Goal: Task Accomplishment & Management: Complete application form

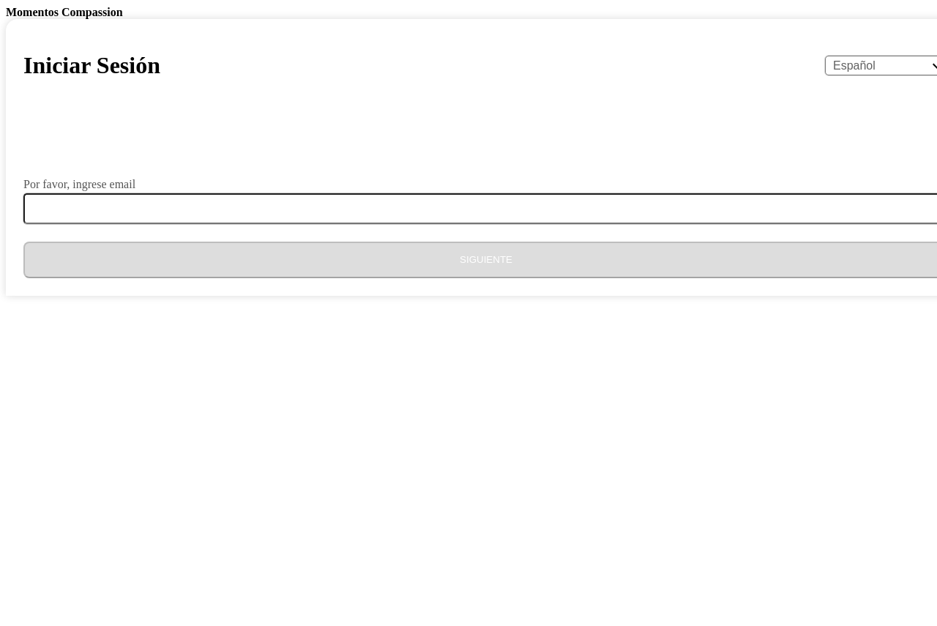
select select "es"
click at [135, 190] on label "Por favor, ingrese email" at bounding box center [79, 185] width 112 height 12
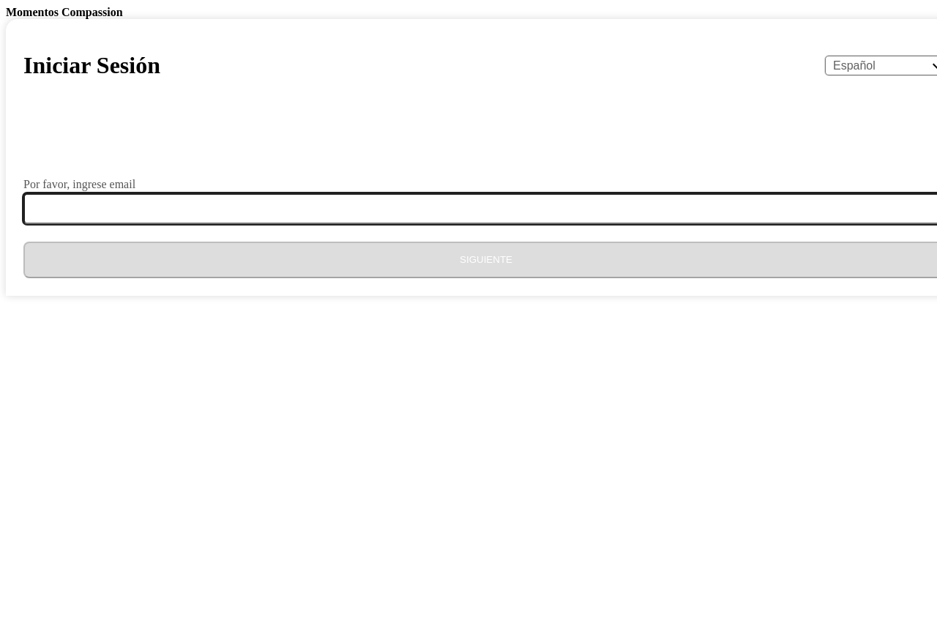
click at [392, 224] on input "Por favor, ingrese email" at bounding box center [494, 208] width 943 height 31
click at [394, 224] on input "Por favor, ingrese email" at bounding box center [494, 208] width 943 height 31
type input "[EMAIL_ADDRESS][DOMAIN_NAME]"
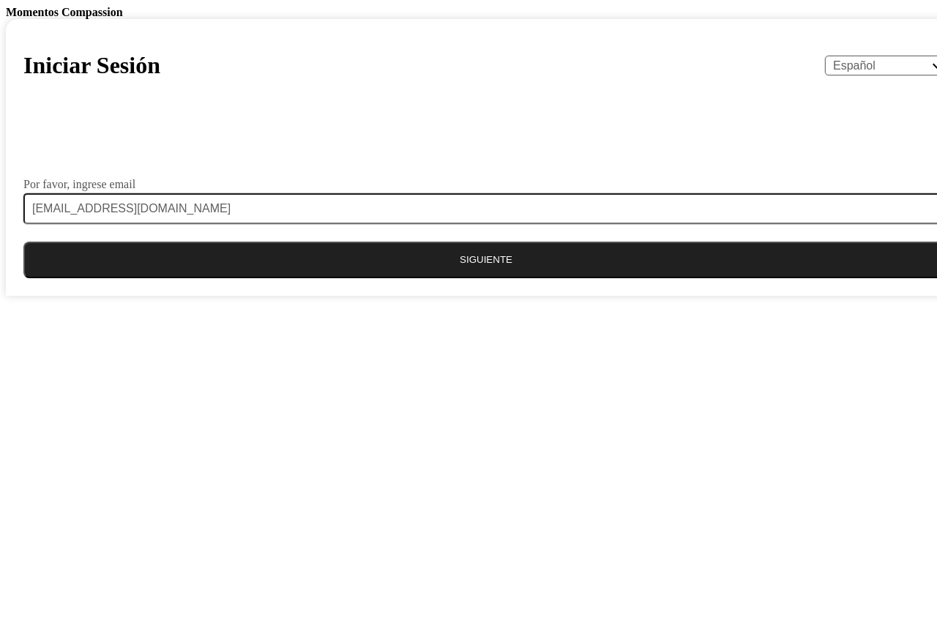
click at [406, 278] on form "Por favor, ingrese email [EMAIL_ADDRESS][DOMAIN_NAME] Siguiente" at bounding box center [486, 201] width 926 height 154
click at [403, 278] on button "Siguiente" at bounding box center [486, 260] width 926 height 37
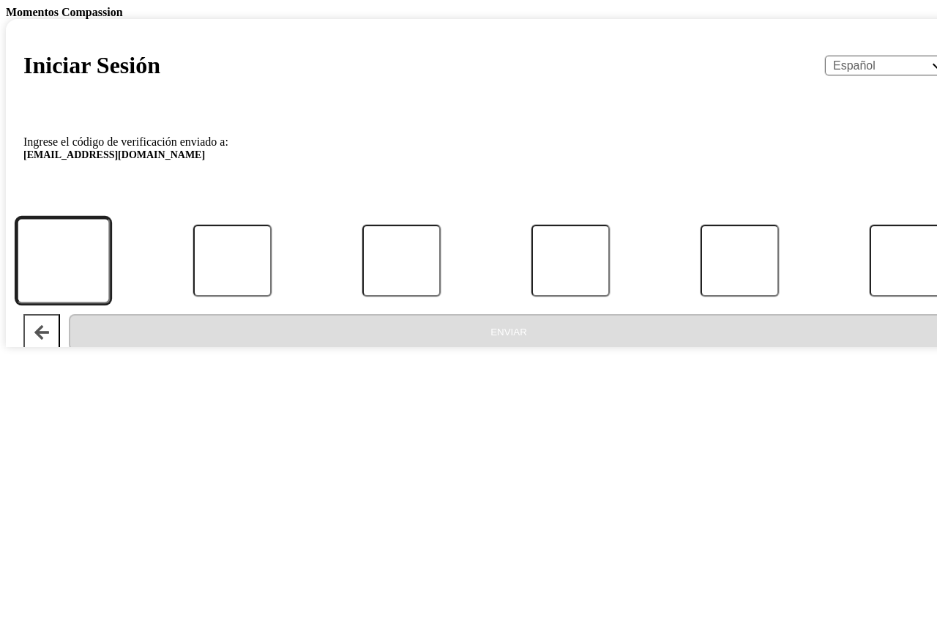
click at [110, 303] on input "Código" at bounding box center [63, 260] width 94 height 86
type input "0"
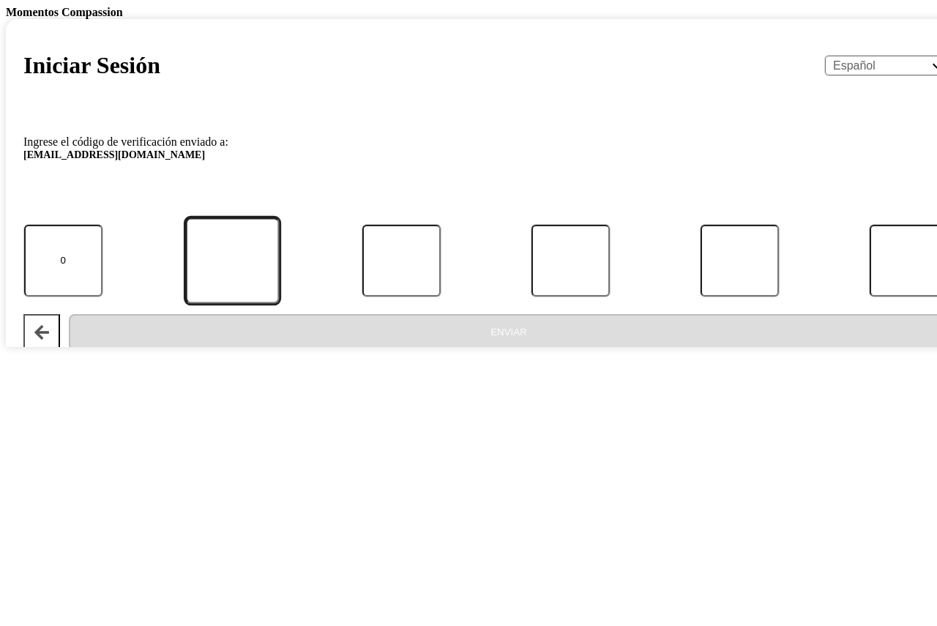
type input "2"
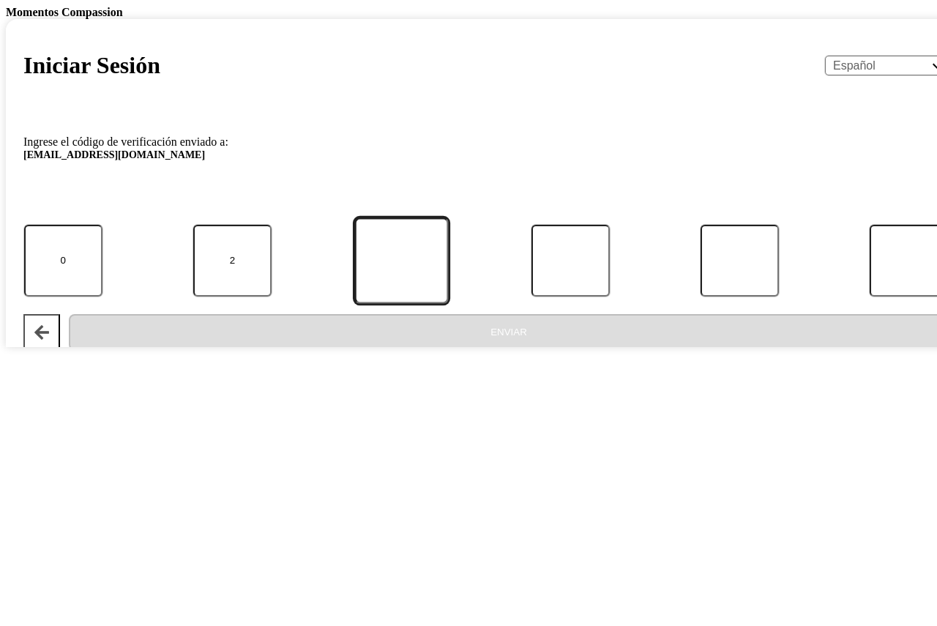
type input "6"
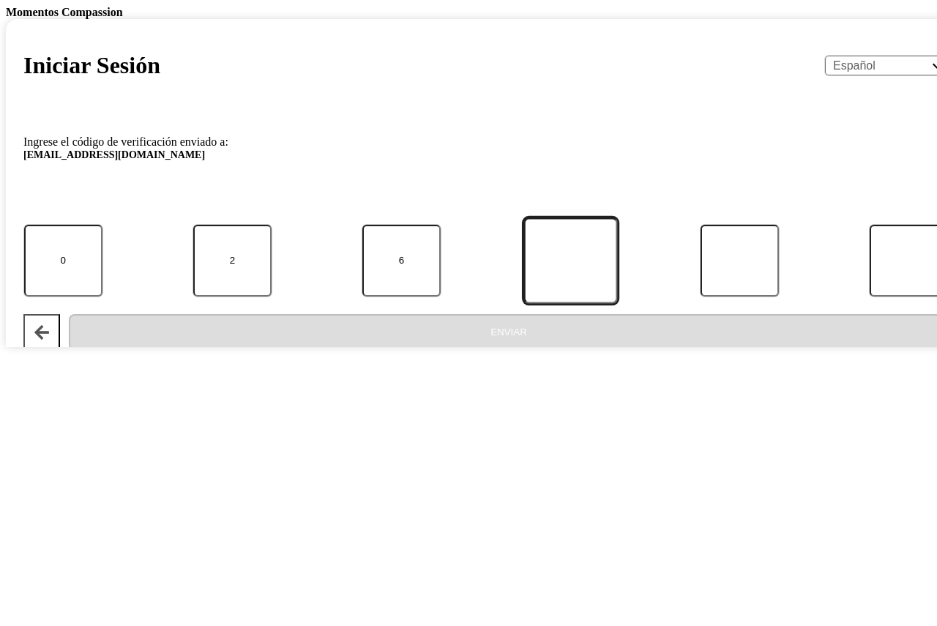
type input "4"
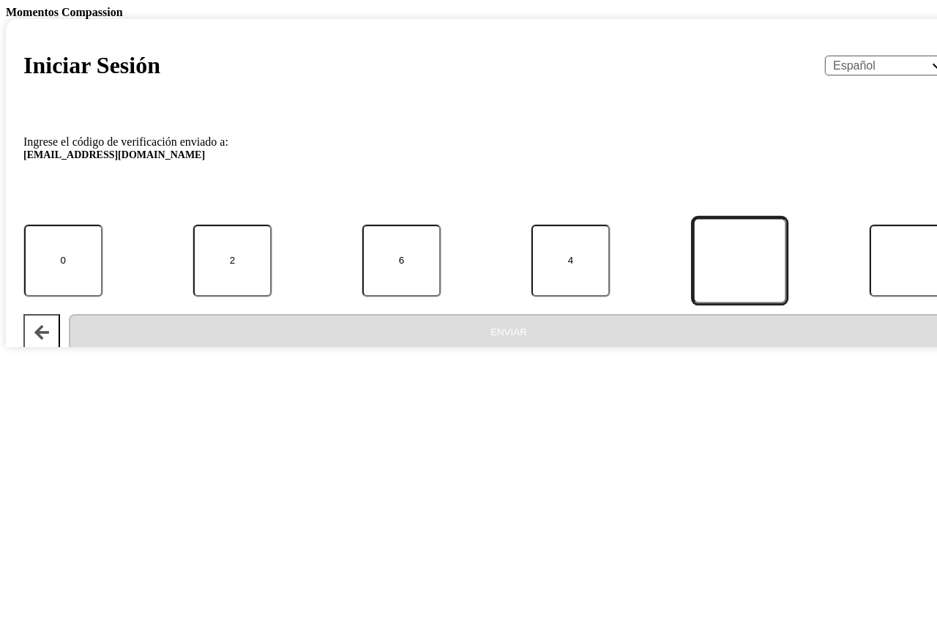
type input "8"
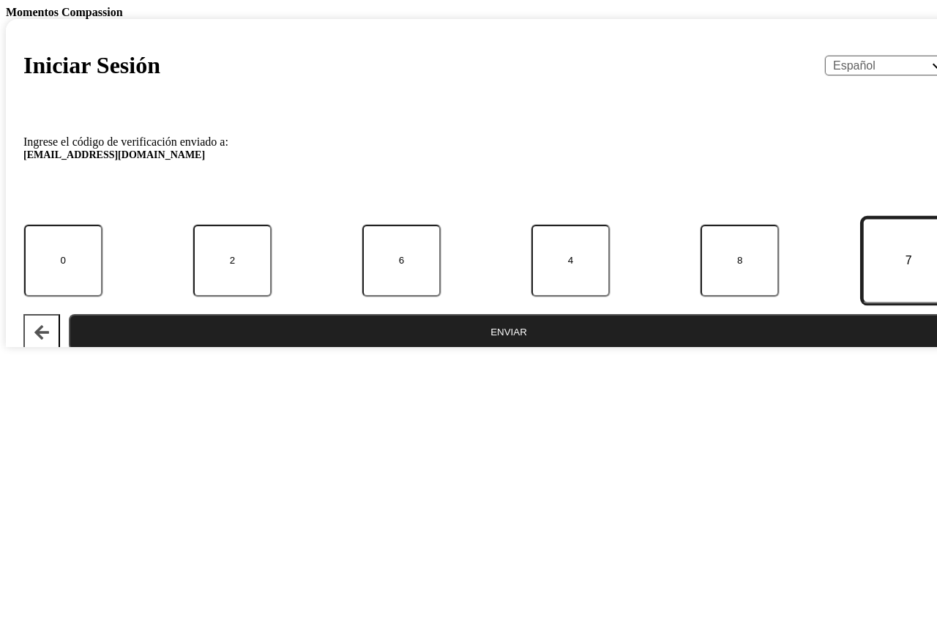
type input "7"
click at [421, 351] on button "Enviar" at bounding box center [509, 332] width 880 height 37
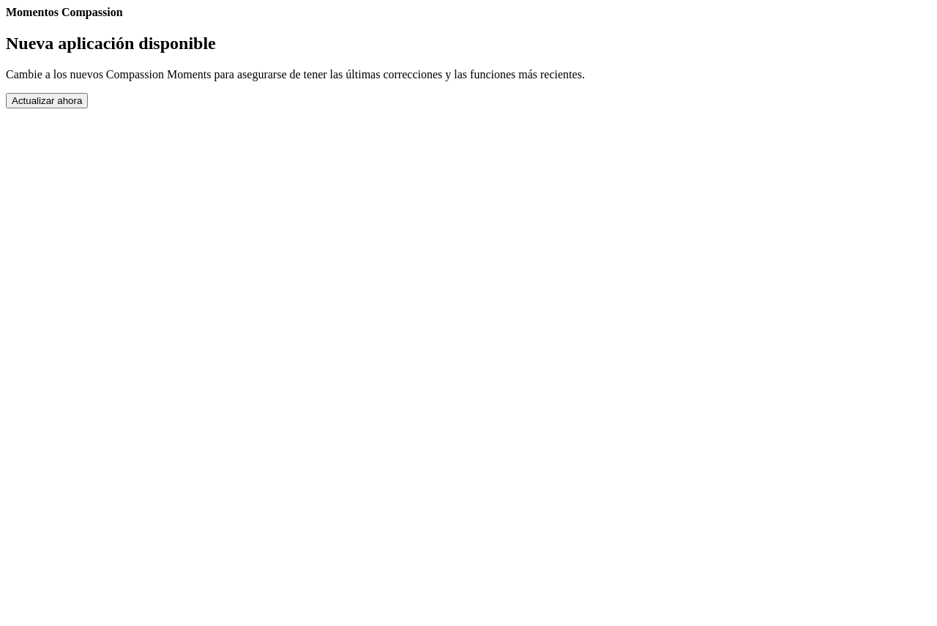
click at [88, 108] on button "Actualizar ahora" at bounding box center [47, 100] width 82 height 15
